Goal: Information Seeking & Learning: Learn about a topic

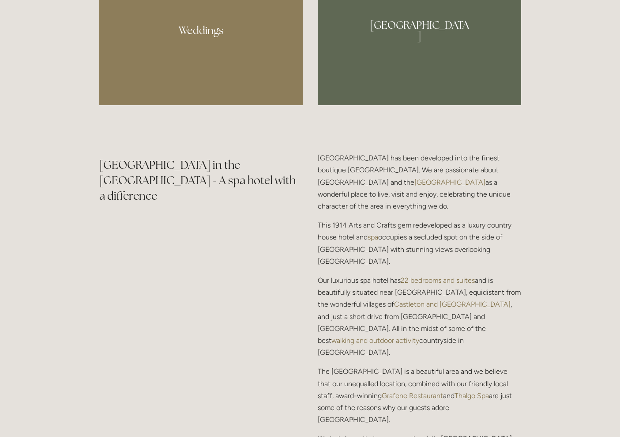
scroll to position [1027, 0]
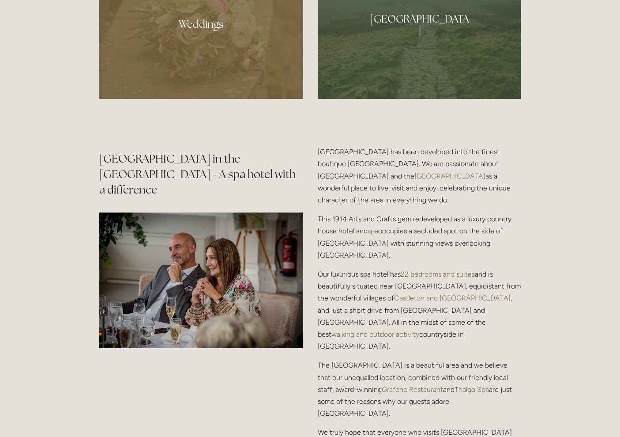
click at [438, 26] on div at bounding box center [419, 21] width 203 height 156
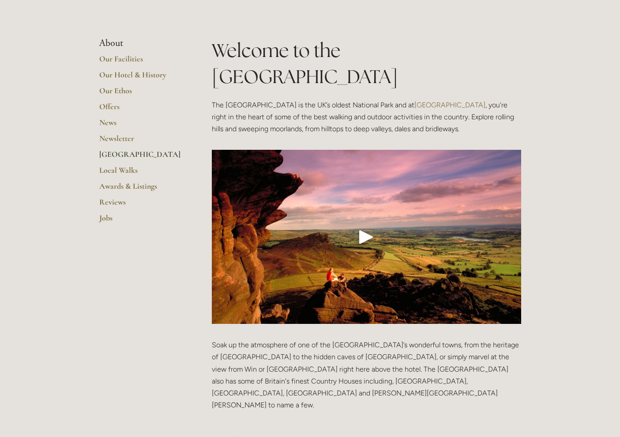
scroll to position [139, 0]
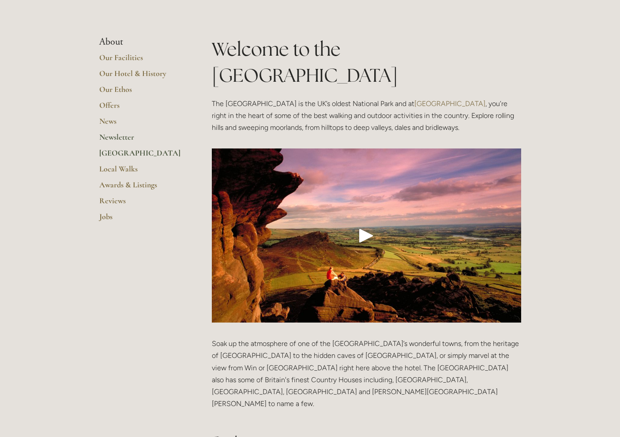
click at [124, 135] on link "Newsletter" at bounding box center [141, 140] width 84 height 16
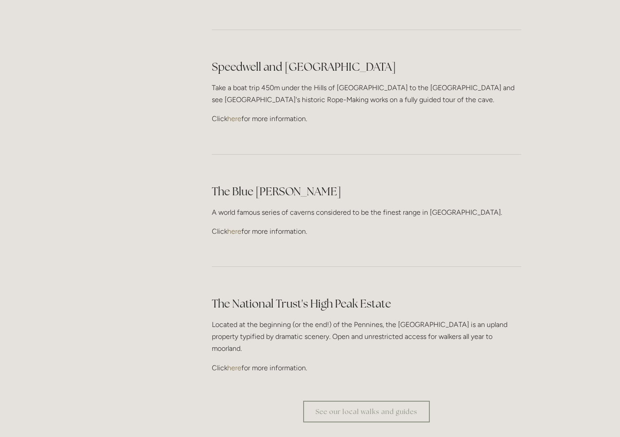
scroll to position [2440, 0]
click at [373, 400] on link "See our local walks and guides" at bounding box center [366, 411] width 127 height 22
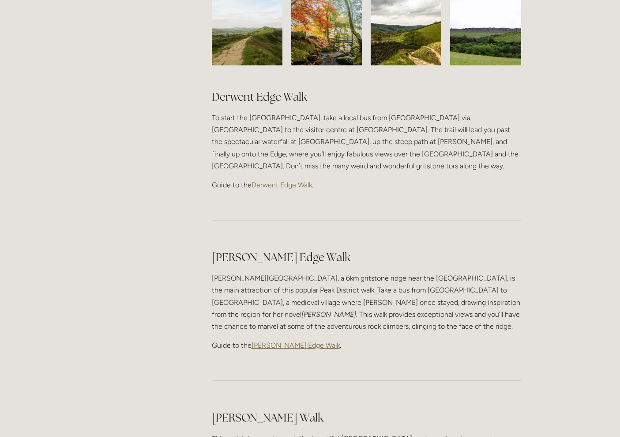
scroll to position [884, 0]
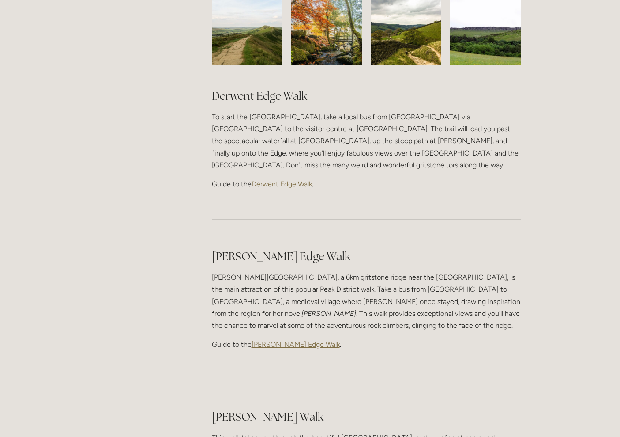
click at [294, 340] on span "Stanage Edge Walk" at bounding box center [296, 344] width 88 height 8
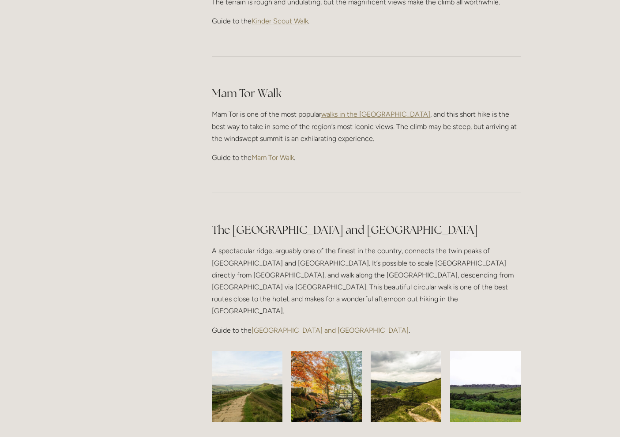
scroll to position [527, 0]
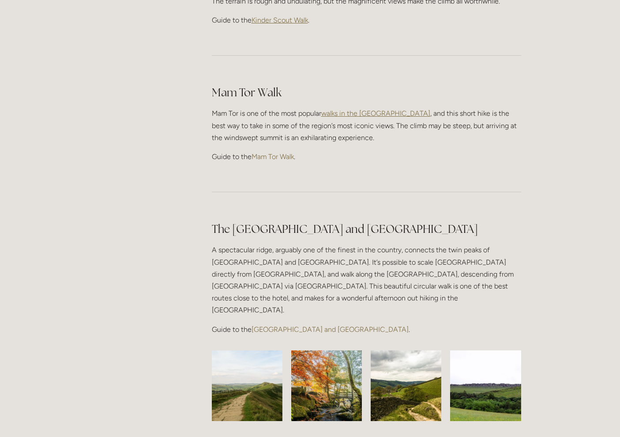
click at [326, 325] on link "Great Ridge and Win Hill Walk" at bounding box center [330, 329] width 157 height 8
